Goal: Information Seeking & Learning: Learn about a topic

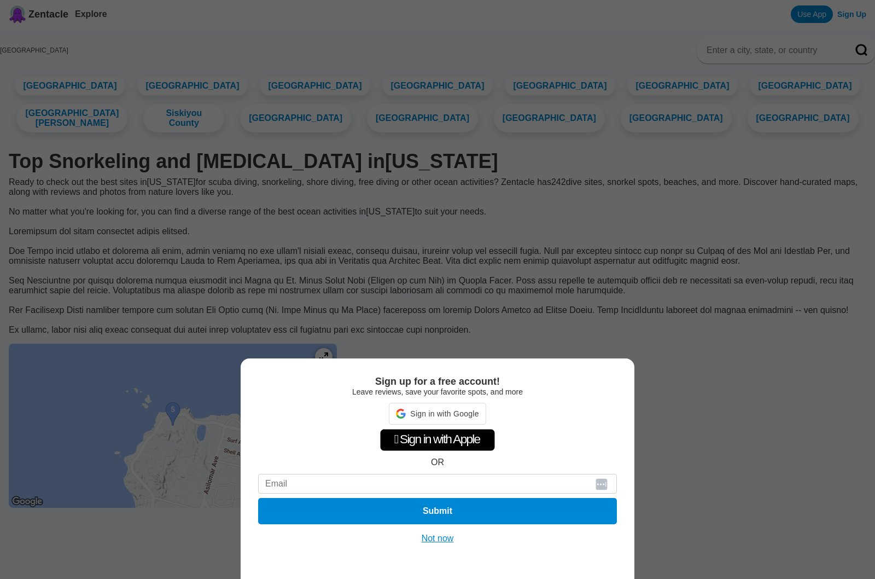
click at [154, 92] on div "Sign up for a free account! Leave reviews, save your favorite spots, and more S…" at bounding box center [437, 289] width 875 height 579
click at [154, 92] on div "Sign up for a free account! Leave reviews, save your favorite spots, and more …" at bounding box center [437, 289] width 875 height 579
click at [438, 539] on button "Not now" at bounding box center [437, 538] width 39 height 11
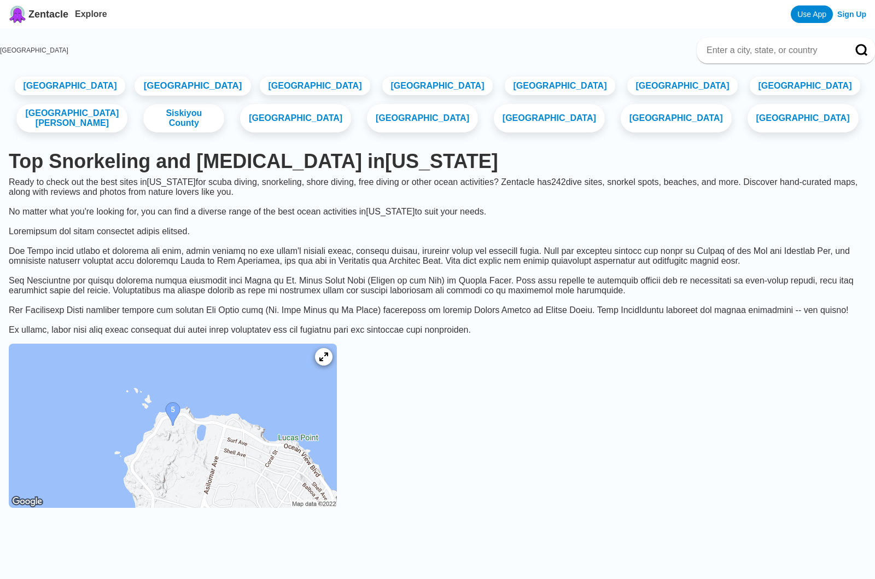
click at [149, 96] on link "[GEOGRAPHIC_DATA]" at bounding box center [192, 86] width 117 height 20
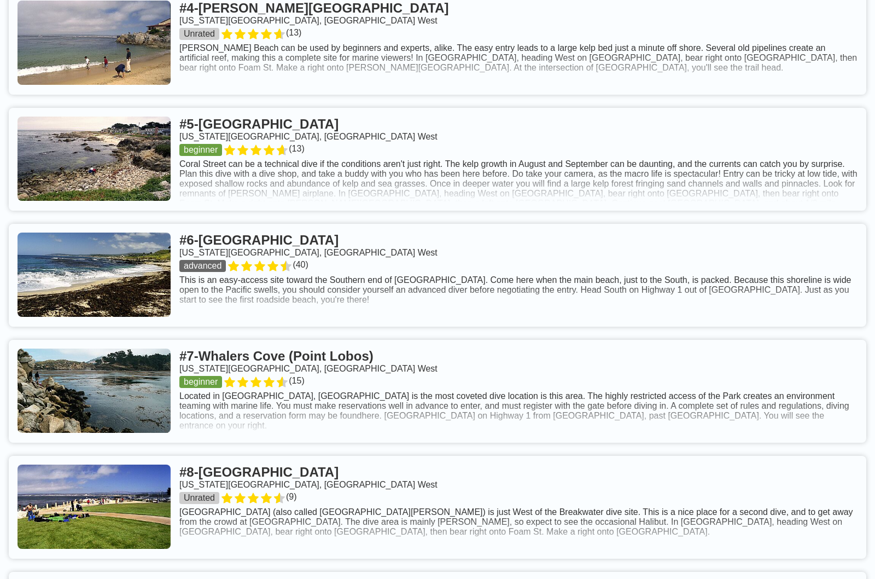
scroll to position [865, 0]
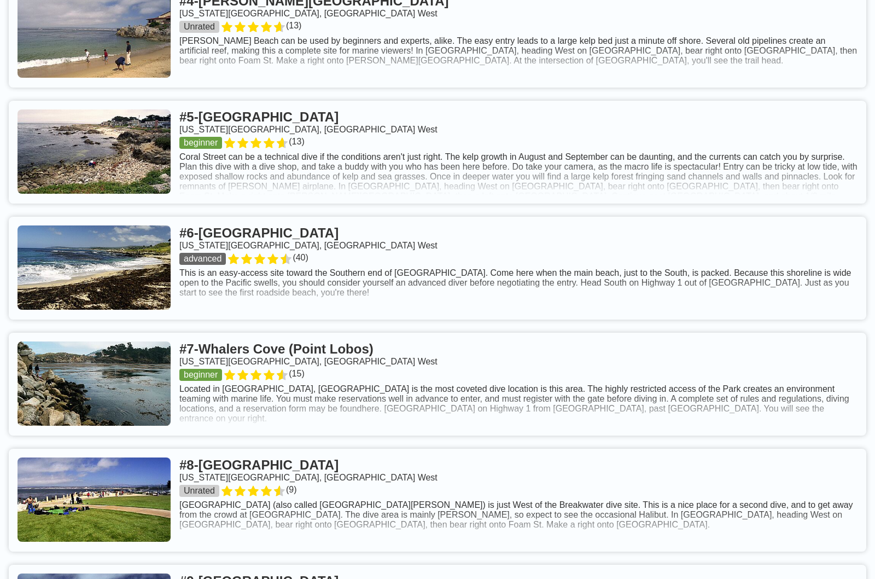
click at [278, 217] on link at bounding box center [438, 268] width 858 height 103
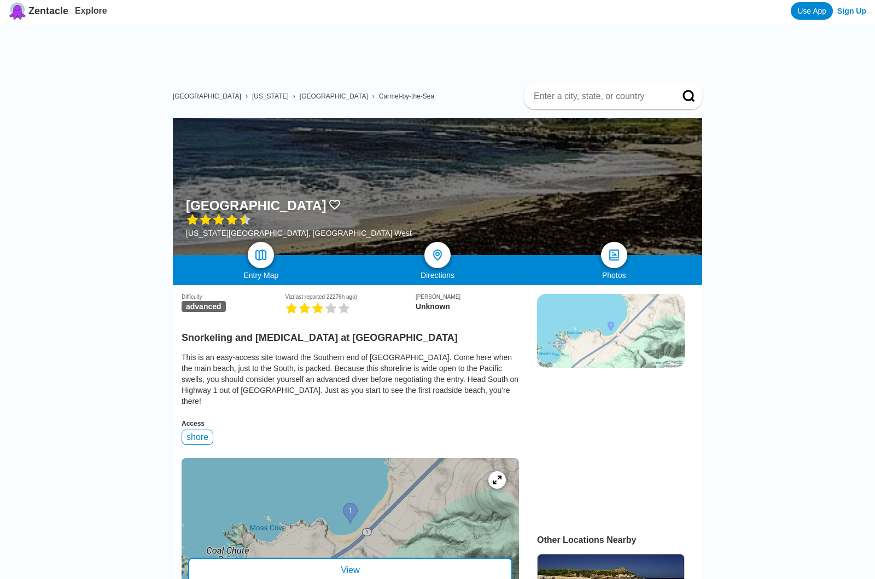
scroll to position [4, 0]
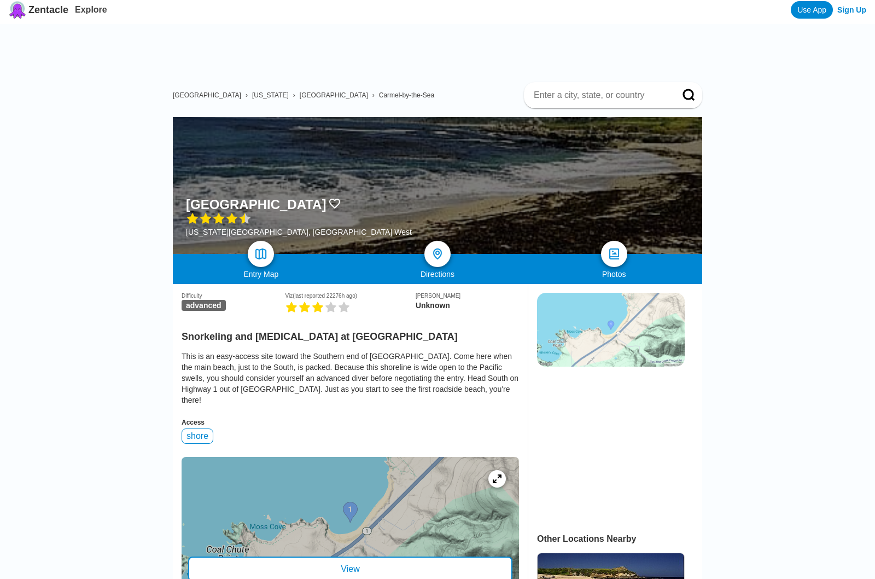
click at [360, 457] on div at bounding box center [350, 522] width 337 height 131
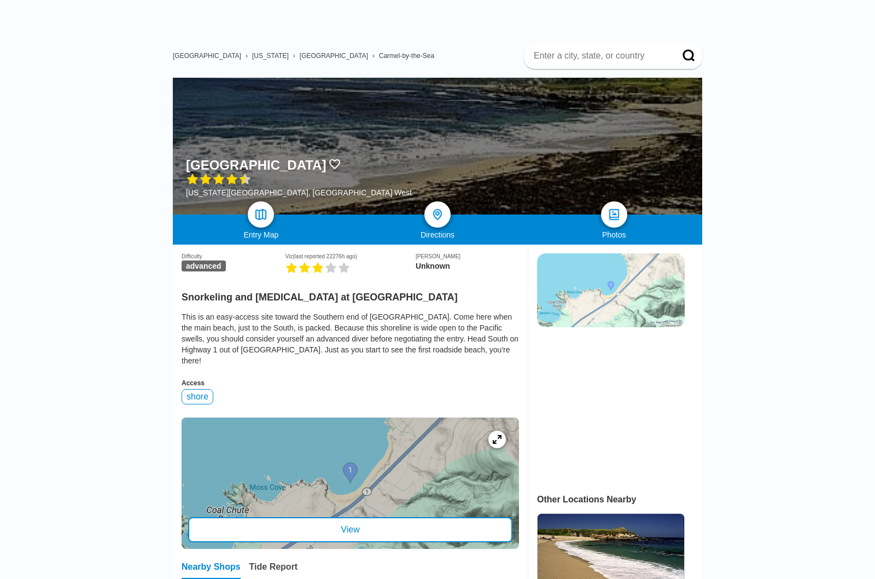
scroll to position [49, 0]
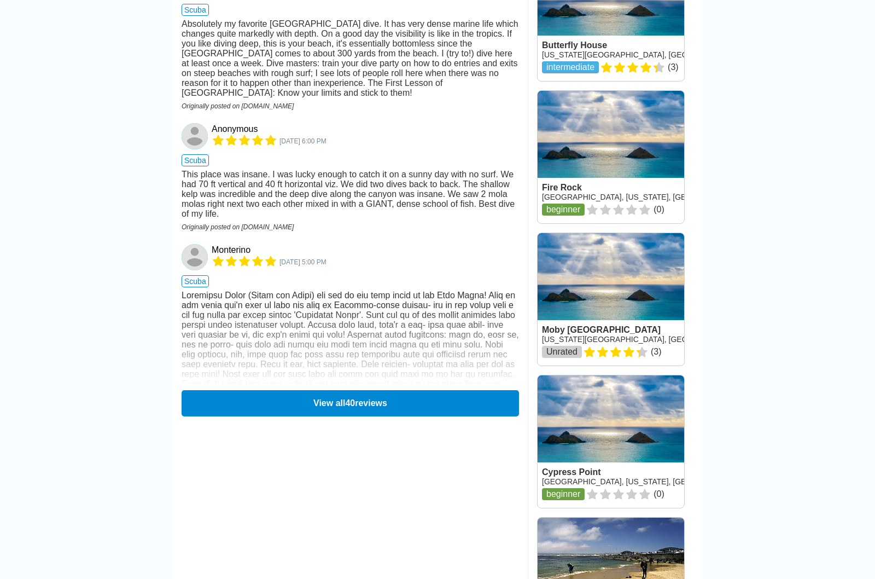
scroll to position [1347, 0]
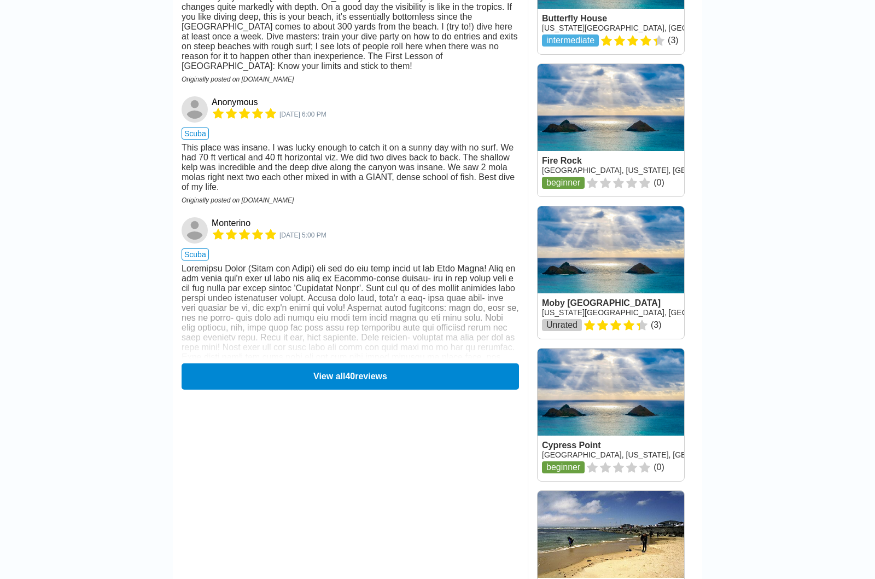
click at [597, 491] on link at bounding box center [611, 557] width 147 height 132
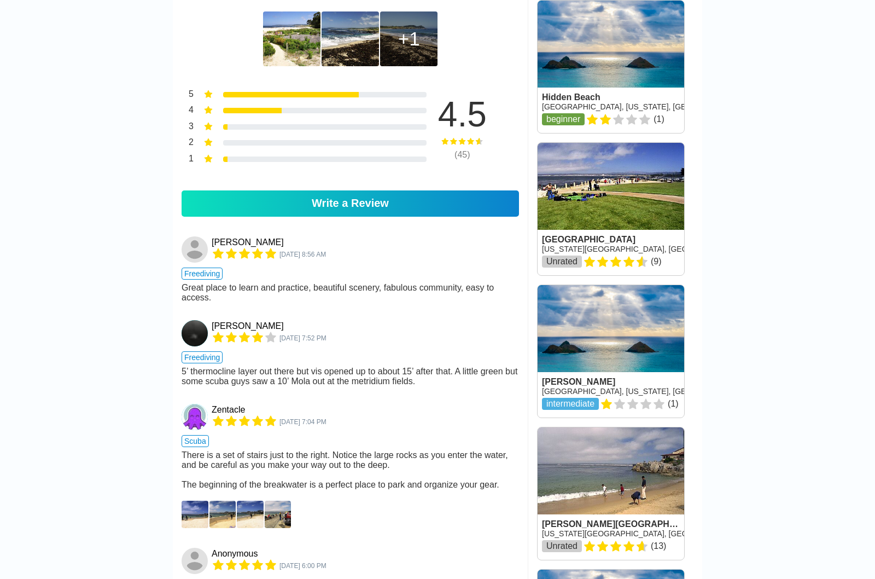
scroll to position [719, 0]
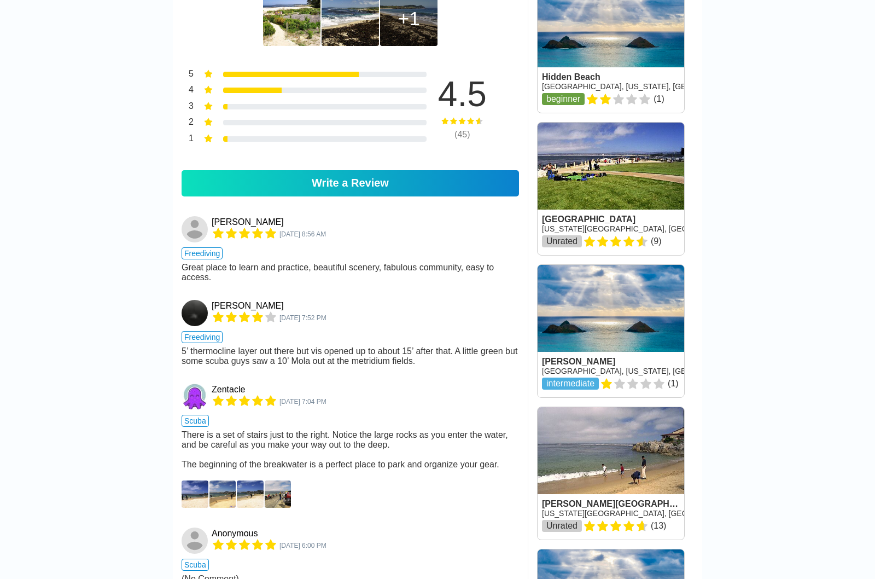
click at [193, 480] on img at bounding box center [195, 493] width 27 height 27
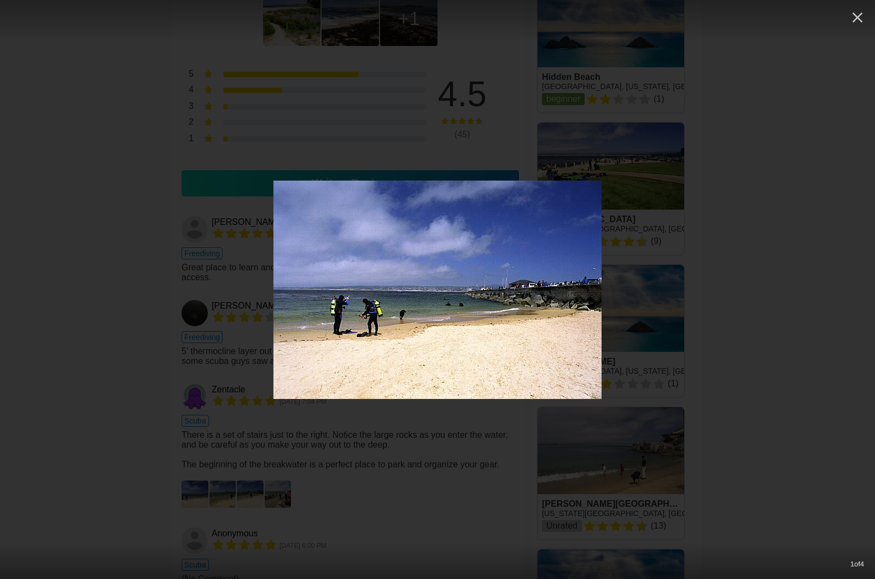
click at [470, 291] on img at bounding box center [437, 290] width 328 height 218
click at [778, 372] on div at bounding box center [437, 290] width 875 height 218
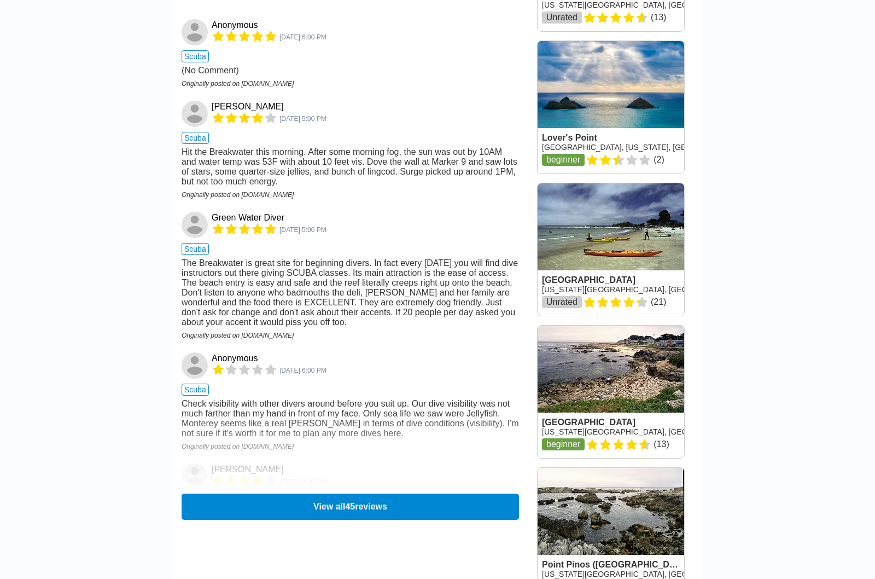
scroll to position [1258, 0]
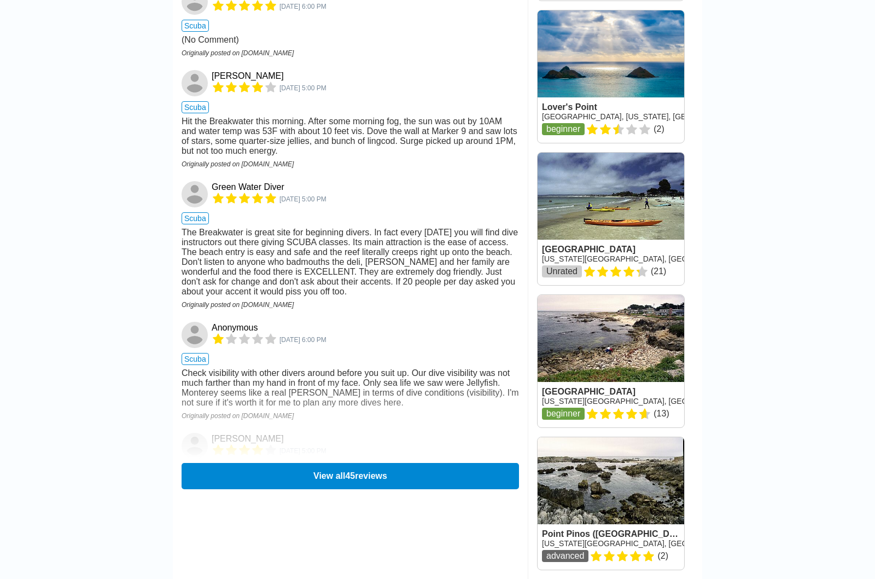
click at [399, 463] on button "View all 45 reviews" at bounding box center [350, 476] width 337 height 26
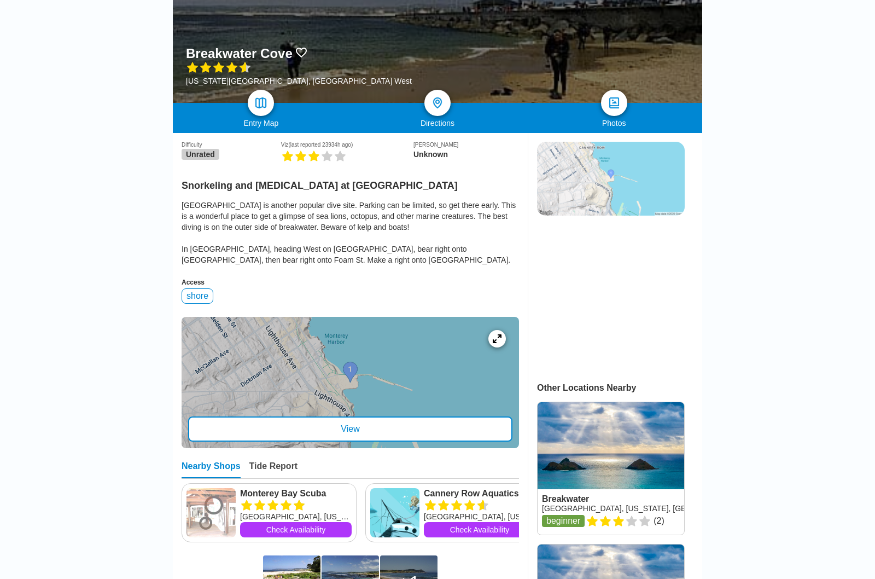
scroll to position [156, 0]
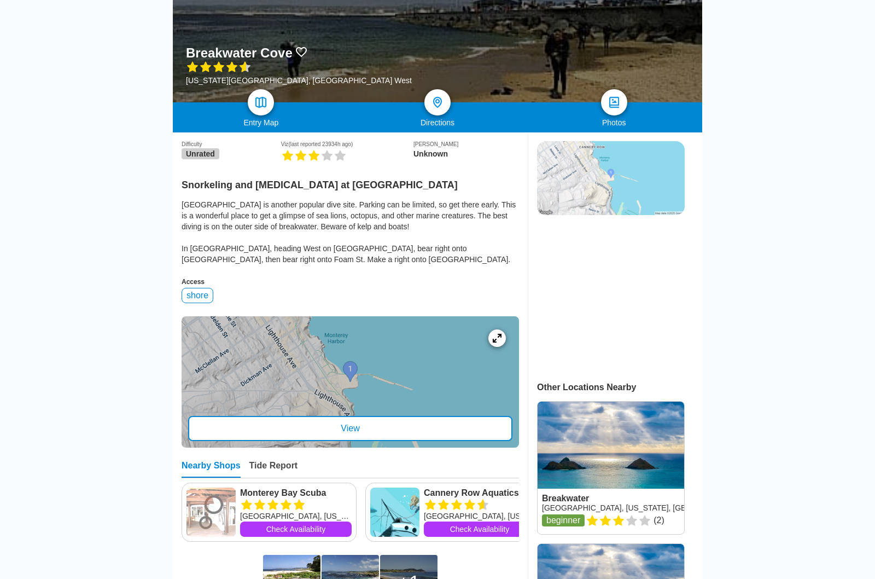
click at [403, 487] on img at bounding box center [394, 511] width 49 height 49
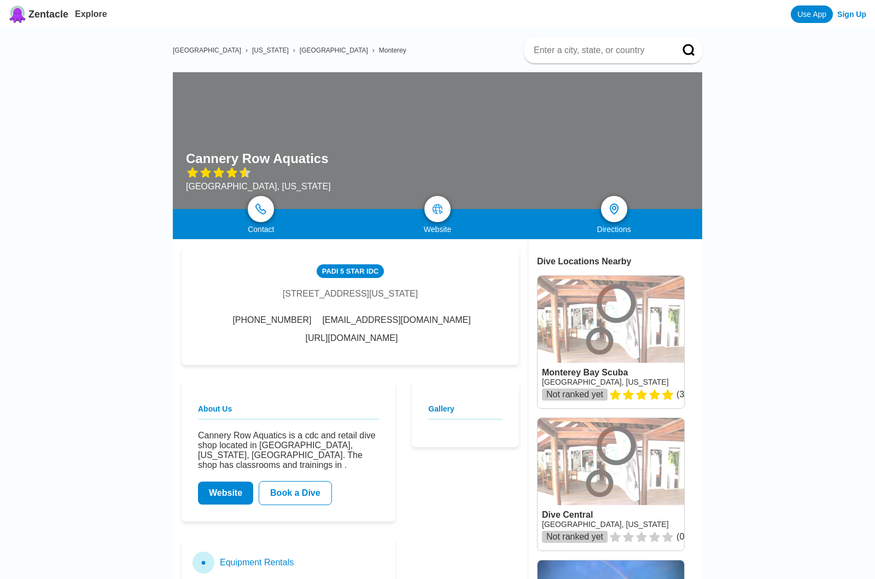
click at [332, 340] on link "https://breakwaterscuba.com/" at bounding box center [352, 338] width 92 height 10
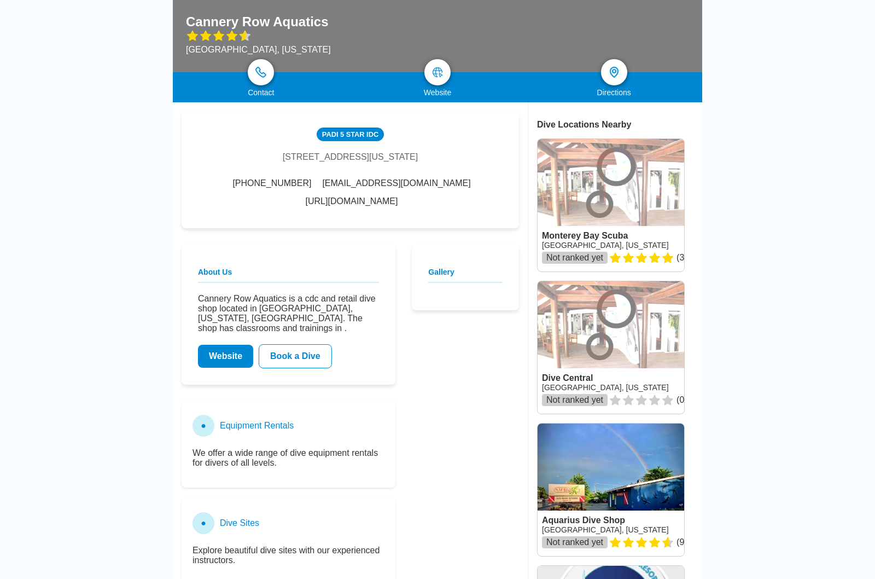
scroll to position [133, 0]
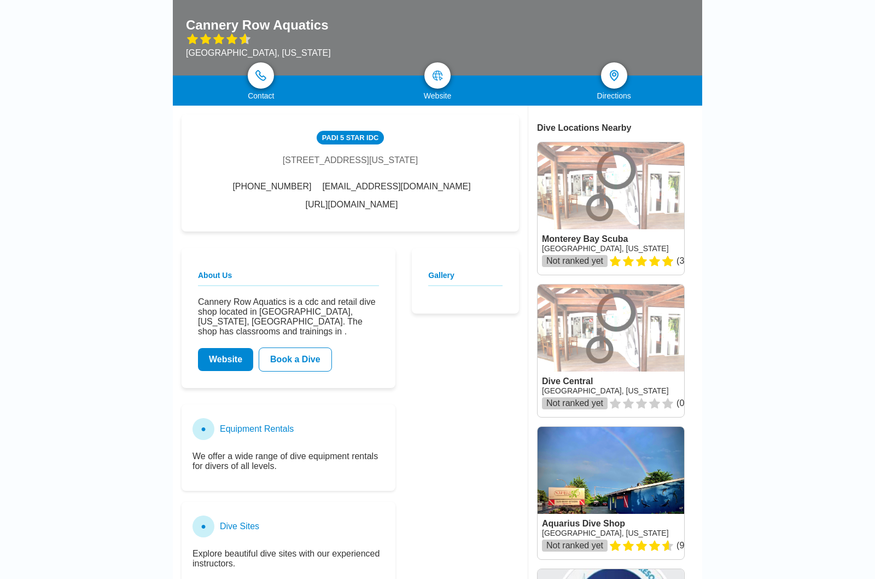
click at [658, 219] on link at bounding box center [611, 208] width 147 height 132
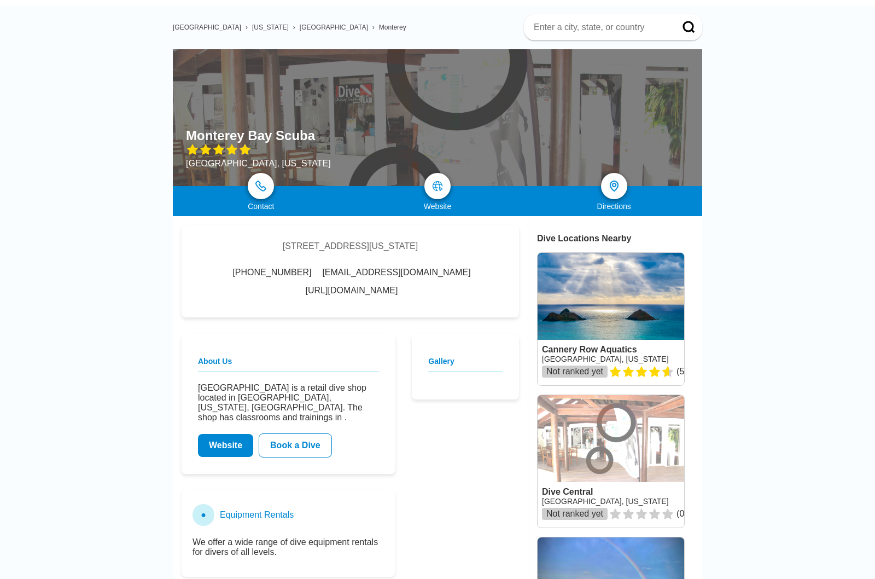
scroll to position [2, 0]
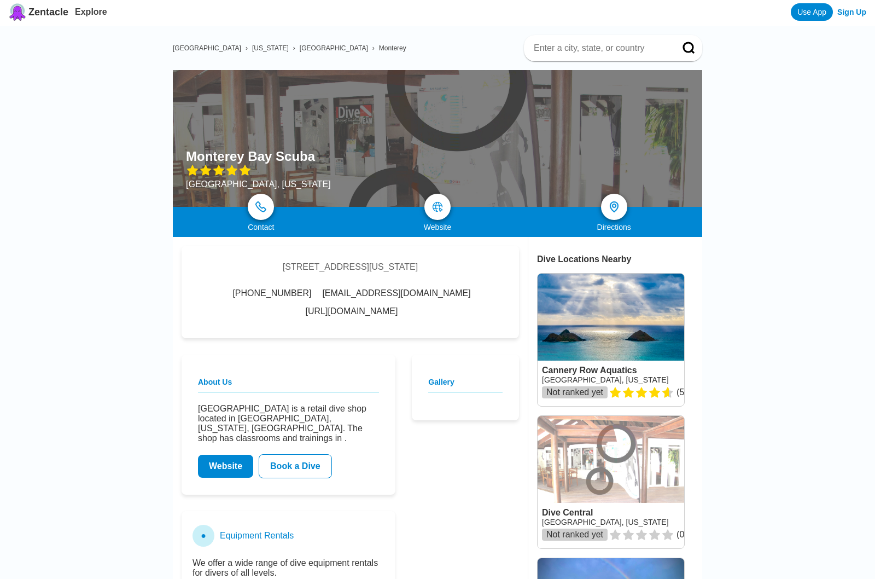
click at [398, 316] on link "http://www.montereybayscuba.com/" at bounding box center [352, 311] width 92 height 10
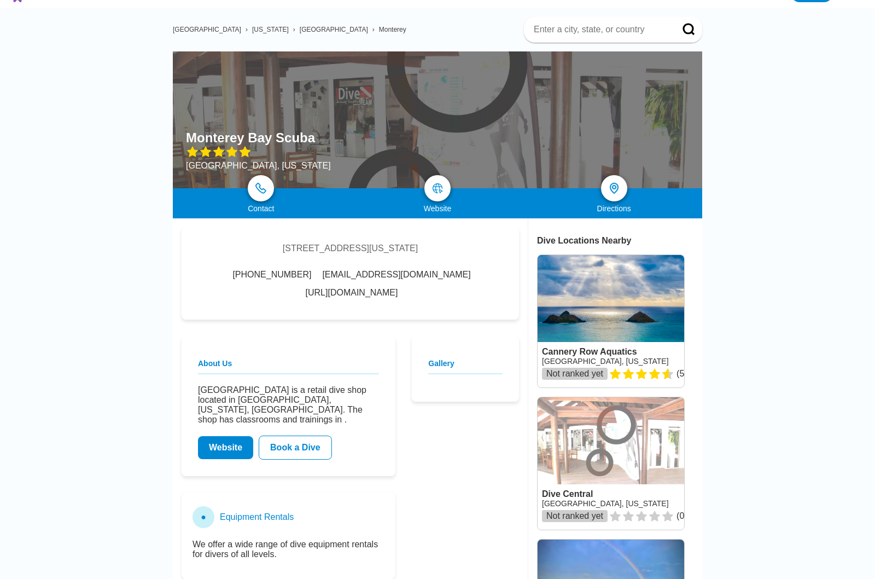
click at [583, 325] on link at bounding box center [611, 321] width 147 height 132
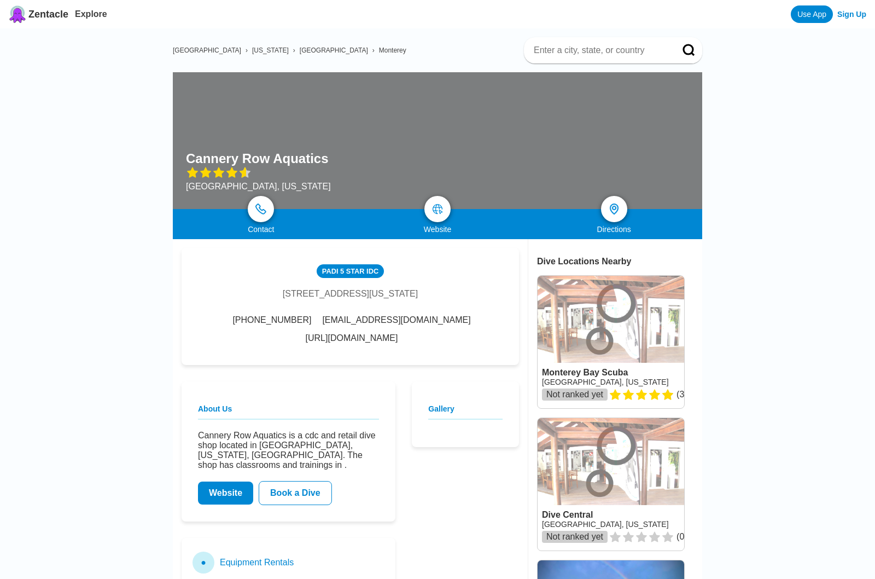
click at [383, 342] on link "https://breakwaterscuba.com/" at bounding box center [352, 338] width 92 height 10
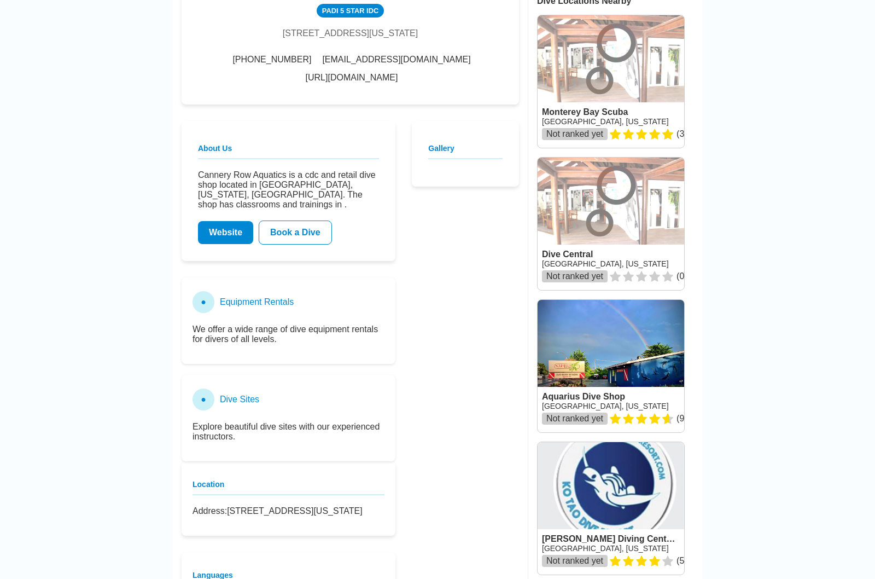
scroll to position [378, 0]
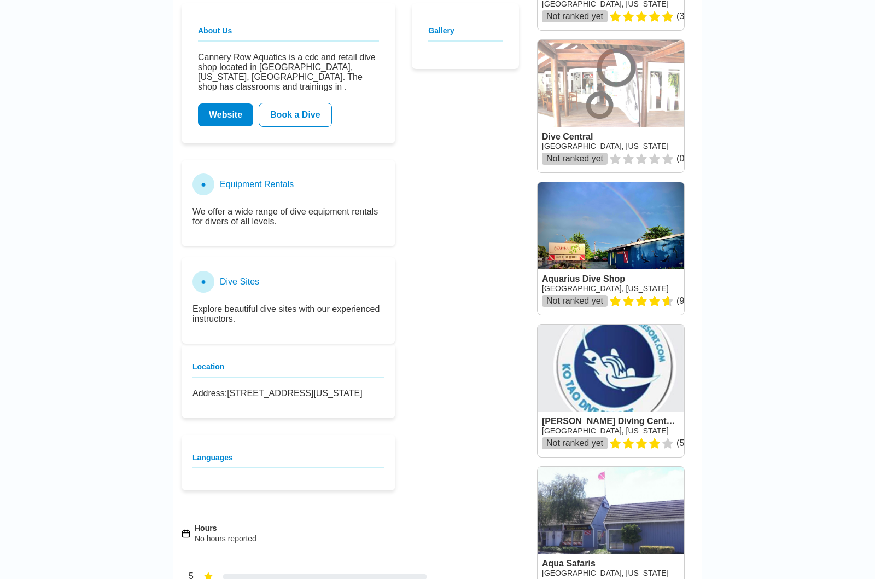
click at [585, 429] on link at bounding box center [611, 390] width 147 height 132
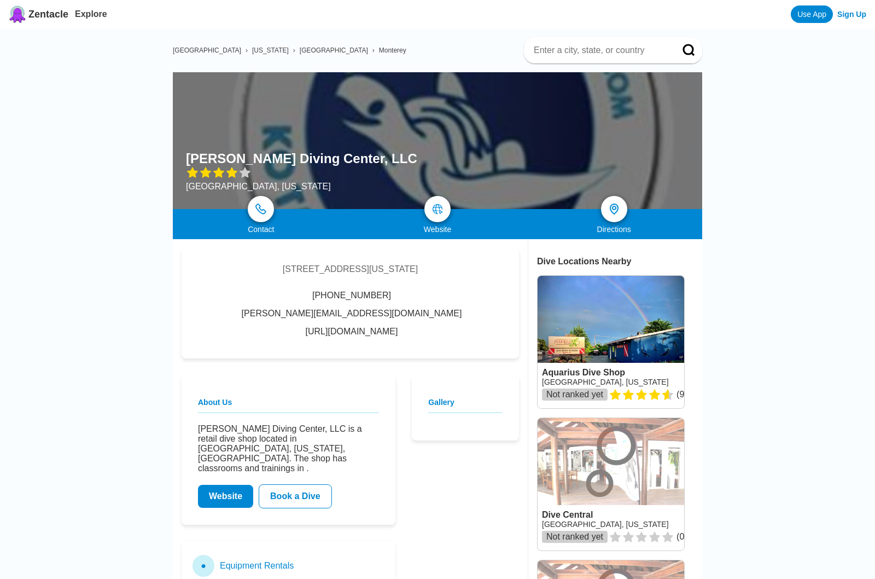
click at [398, 327] on link "http://www.pcscuba.com/" at bounding box center [352, 332] width 92 height 10
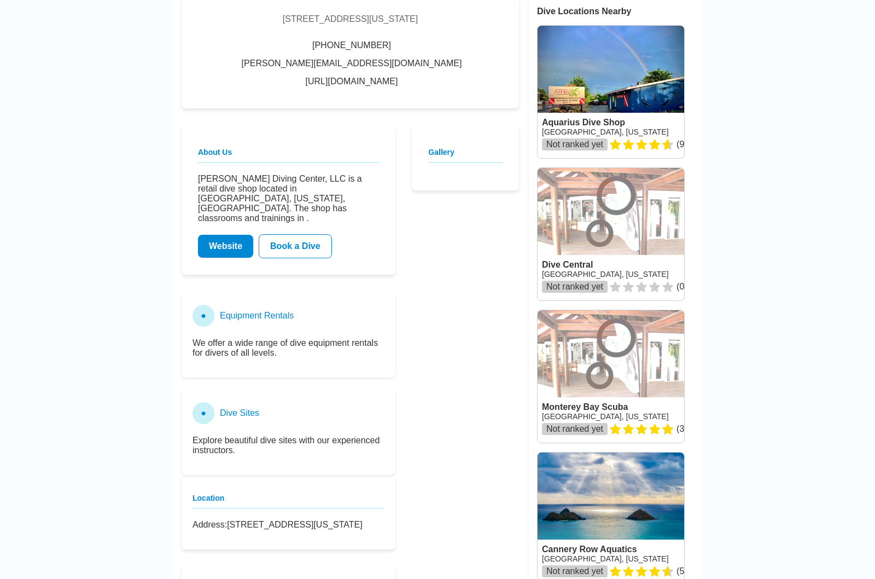
scroll to position [218, 0]
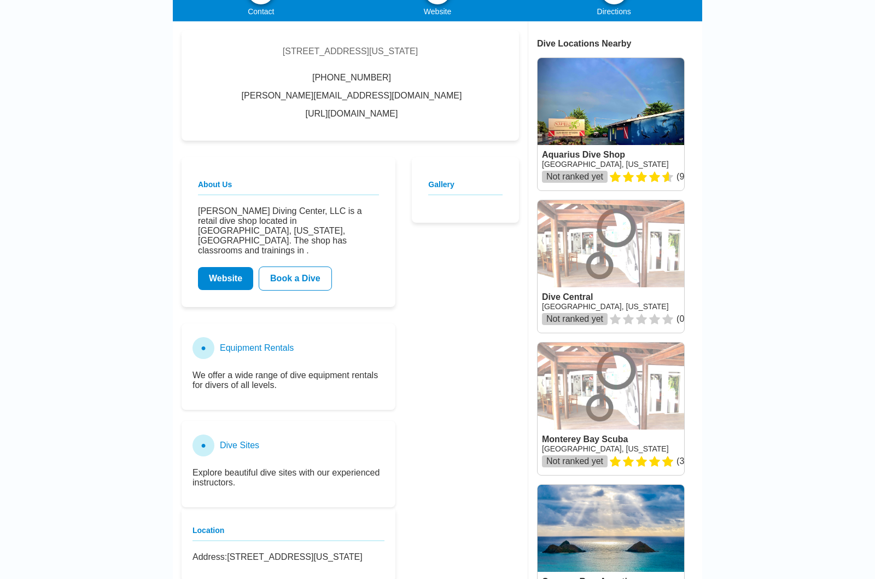
click at [577, 281] on link at bounding box center [611, 266] width 147 height 132
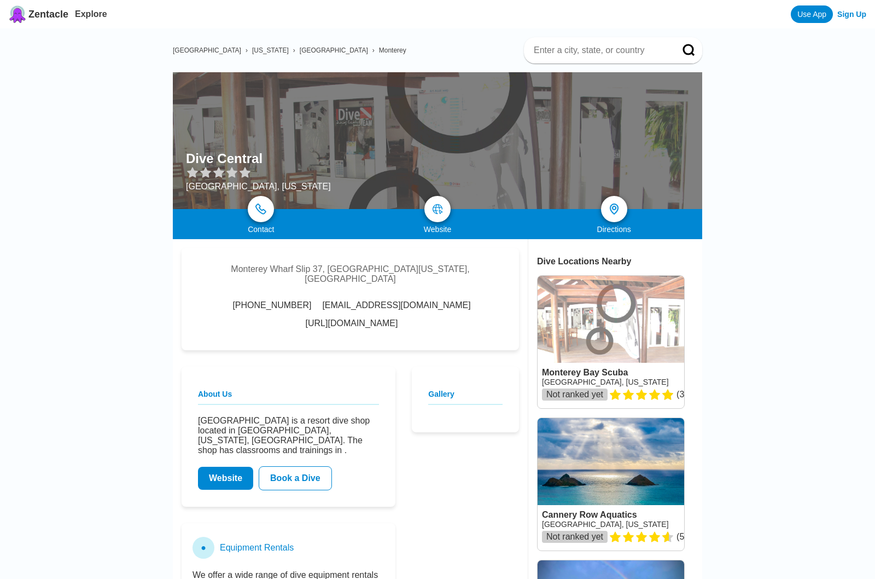
click at [398, 318] on link "http://www.divecentral.com/" at bounding box center [352, 323] width 92 height 10
